Goal: Information Seeking & Learning: Learn about a topic

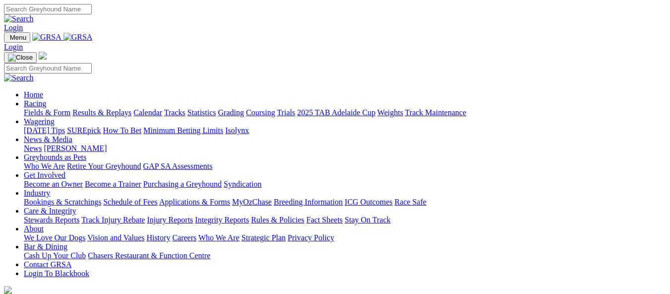
click at [126, 108] on link "Results & Replays" at bounding box center [101, 112] width 59 height 8
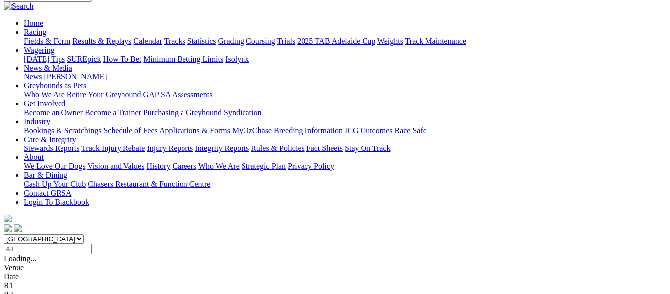
scroll to position [99, 0]
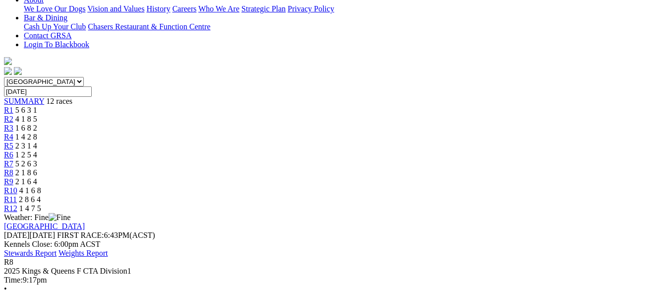
scroll to position [248, 0]
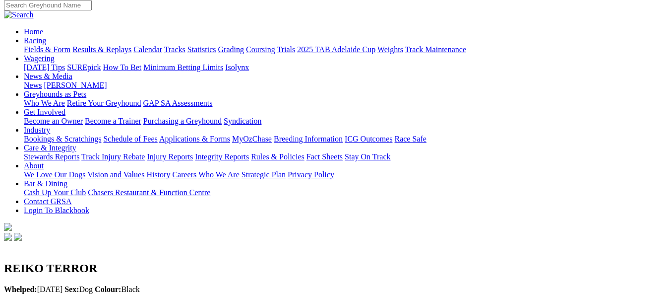
scroll to position [99, 0]
